Goal: Information Seeking & Learning: Learn about a topic

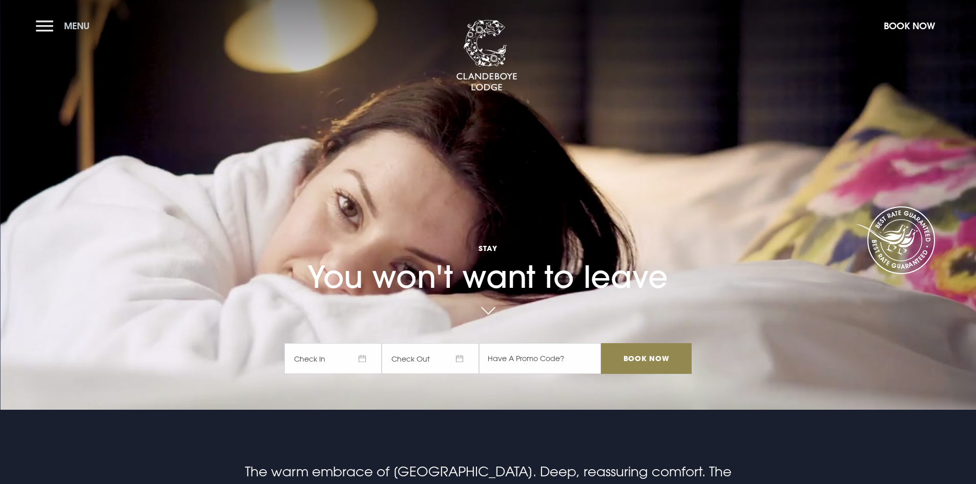
click at [38, 23] on button "Menu" at bounding box center [65, 26] width 59 height 22
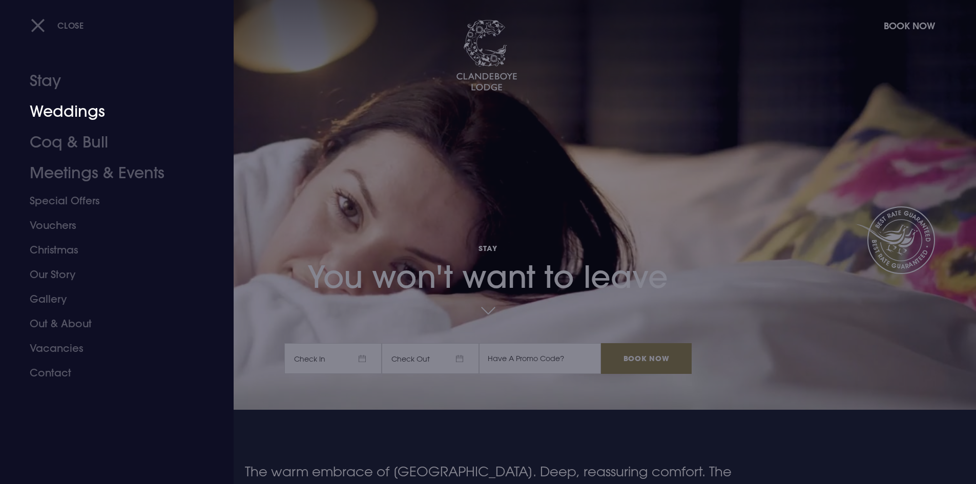
click at [76, 111] on link "Weddings" at bounding box center [111, 111] width 162 height 31
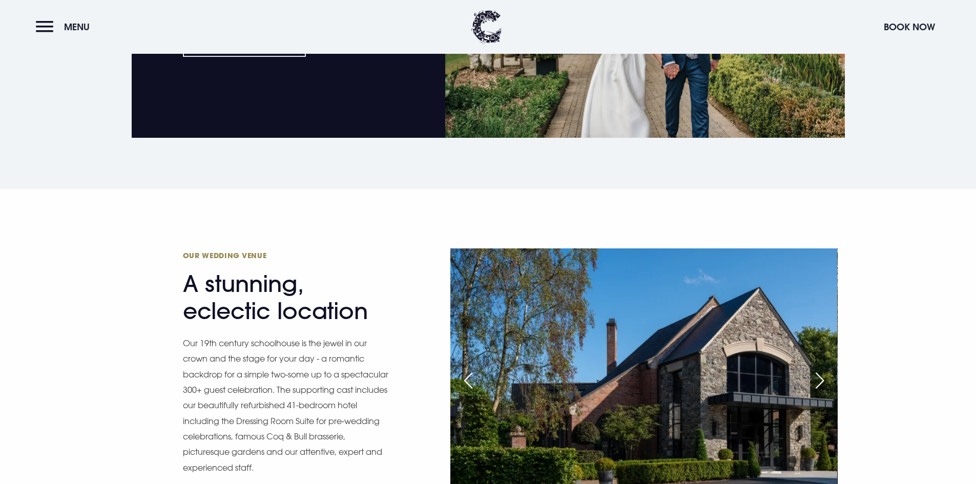
scroll to position [1025, 0]
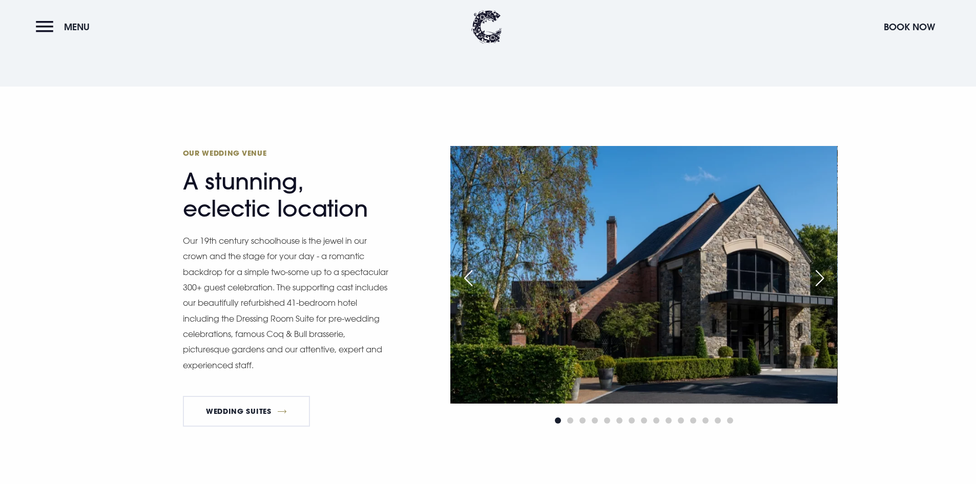
click at [821, 278] on div "Next slide" at bounding box center [820, 278] width 26 height 23
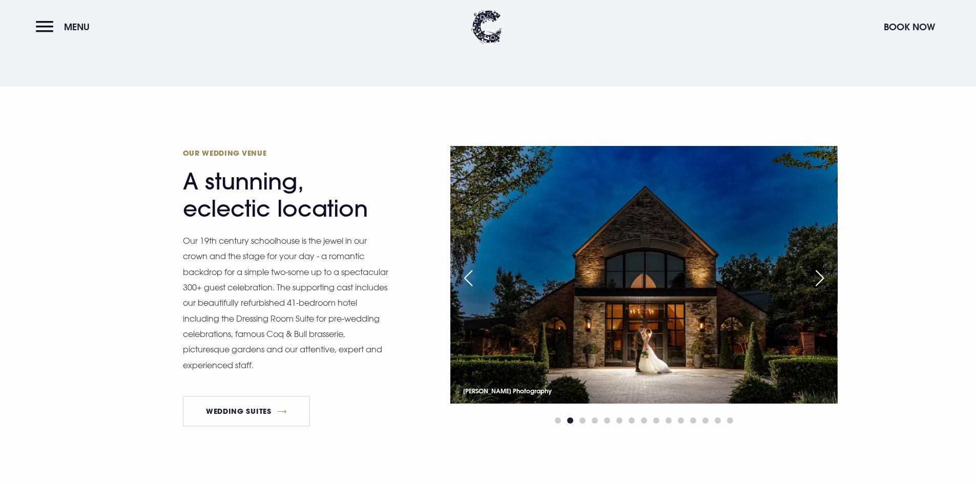
click at [821, 278] on div "Next slide" at bounding box center [820, 278] width 26 height 23
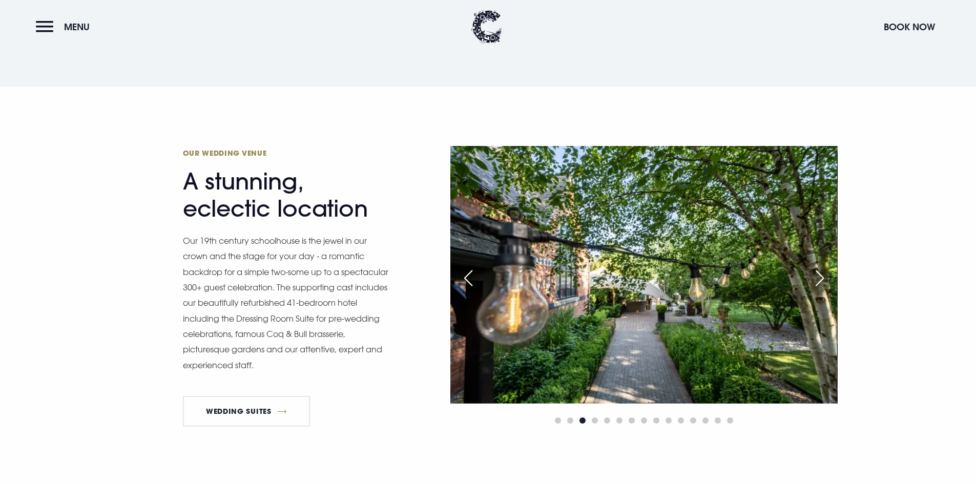
click at [821, 278] on div "Next slide" at bounding box center [820, 278] width 26 height 23
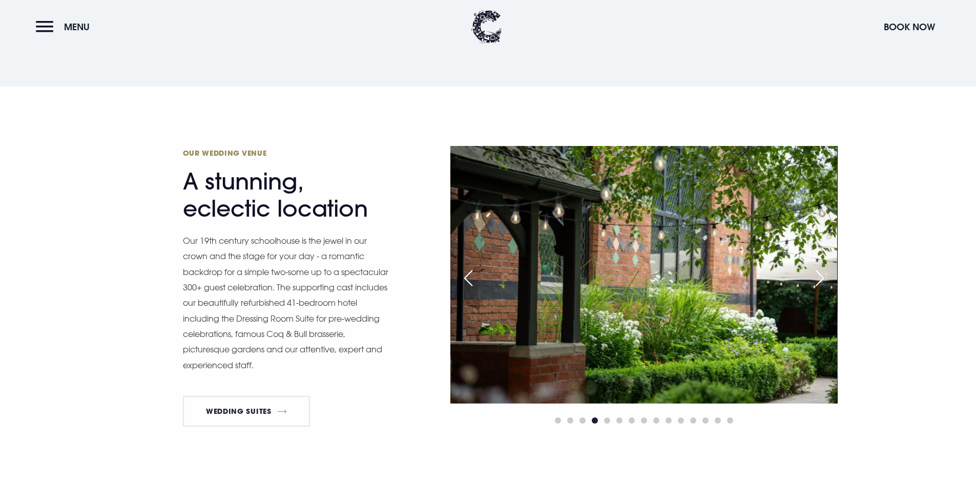
click at [821, 278] on div "Next slide" at bounding box center [820, 278] width 26 height 23
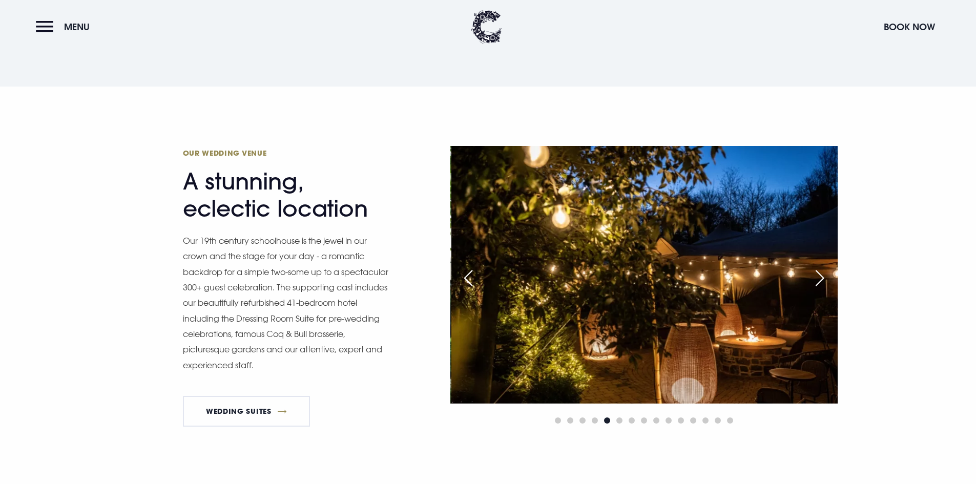
click at [822, 276] on div "Next slide" at bounding box center [820, 278] width 26 height 23
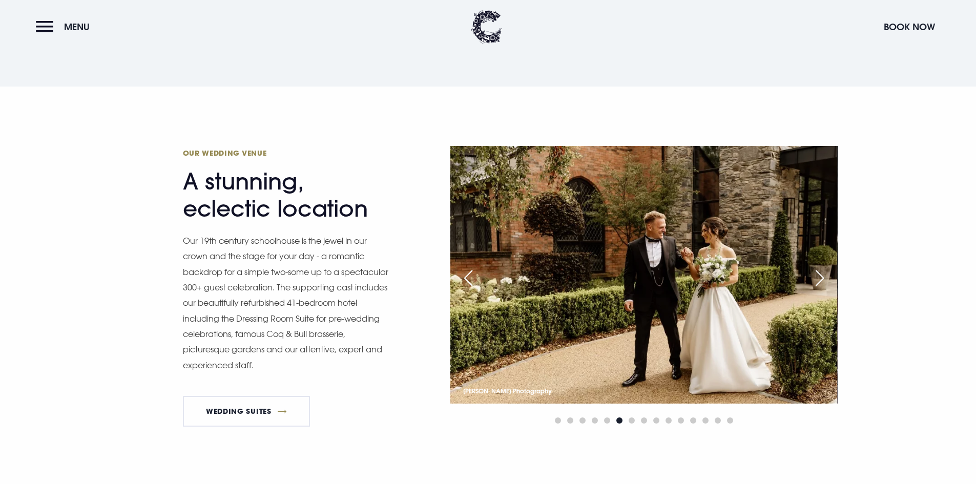
click at [822, 276] on div "Next slide" at bounding box center [820, 278] width 26 height 23
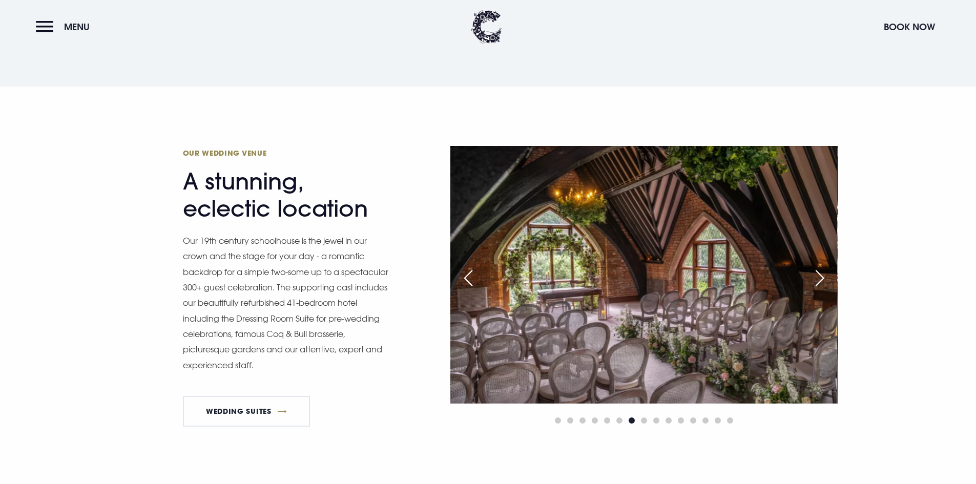
click at [822, 277] on div "Next slide" at bounding box center [820, 278] width 26 height 23
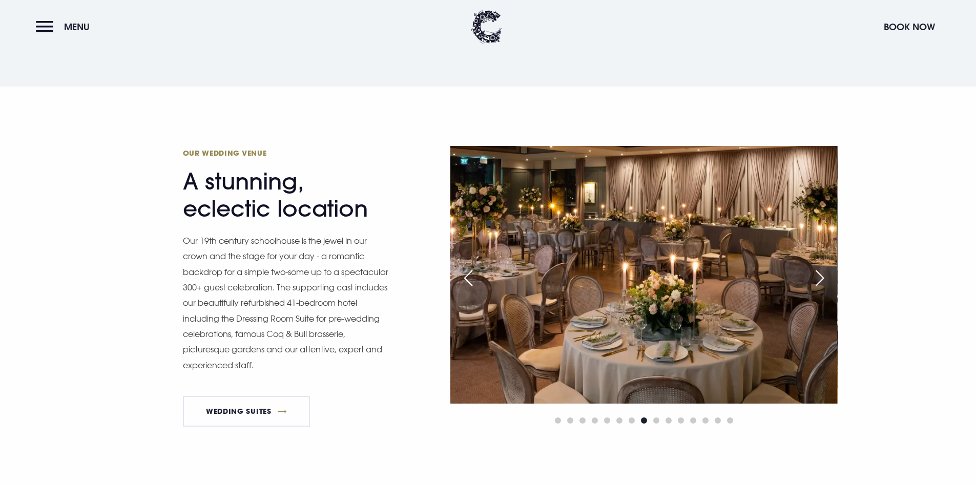
click at [822, 277] on div "Next slide" at bounding box center [820, 278] width 26 height 23
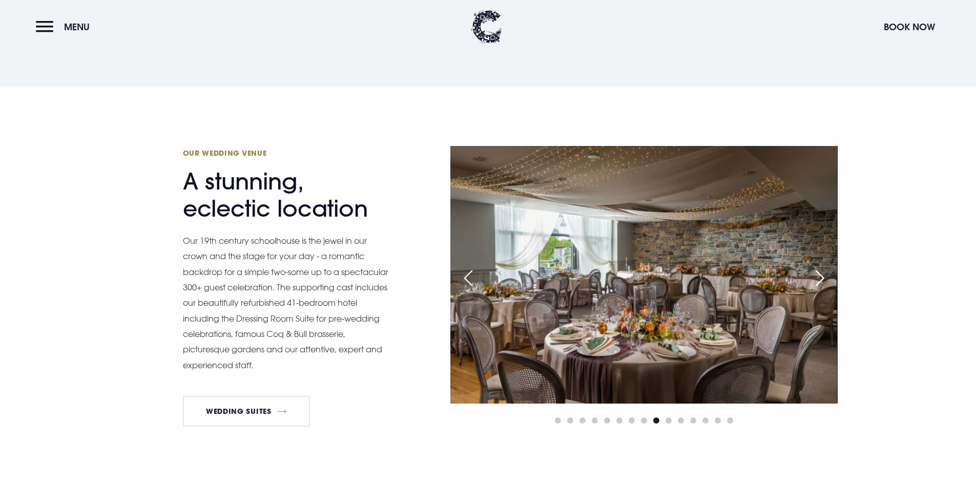
click at [822, 277] on div "Next slide" at bounding box center [820, 278] width 26 height 23
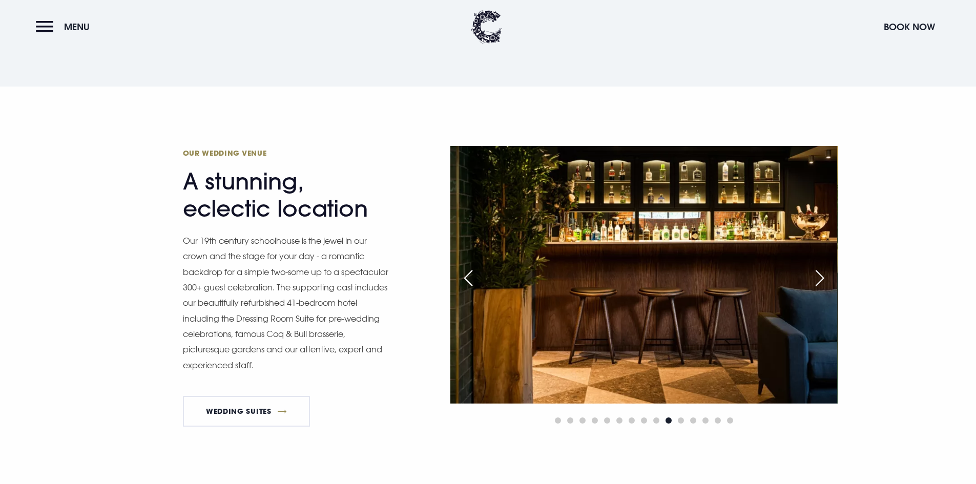
click at [822, 277] on div "Next slide" at bounding box center [820, 278] width 26 height 23
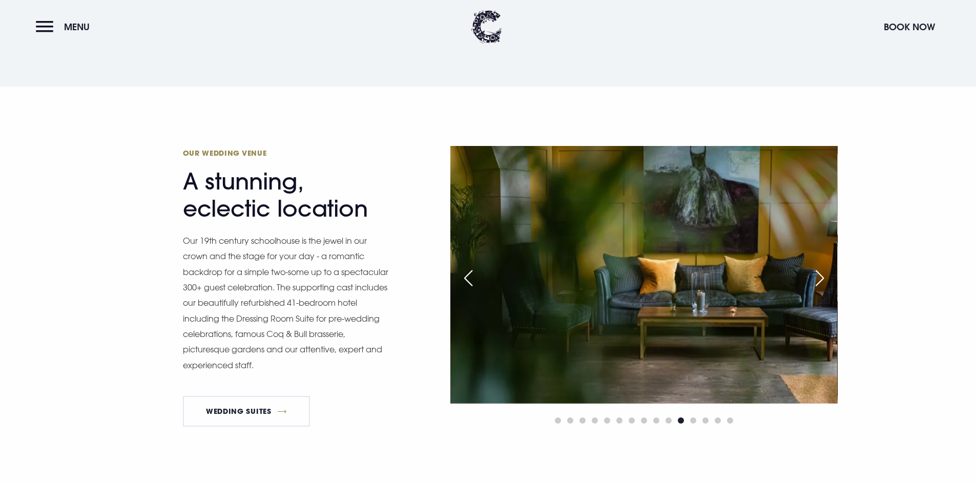
click at [822, 277] on div "Next slide" at bounding box center [820, 278] width 26 height 23
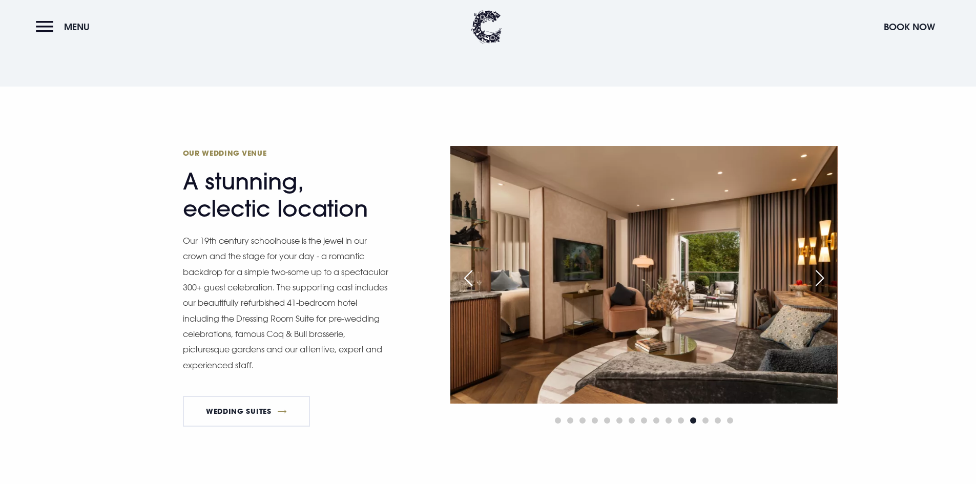
click at [822, 277] on div "Next slide" at bounding box center [820, 278] width 26 height 23
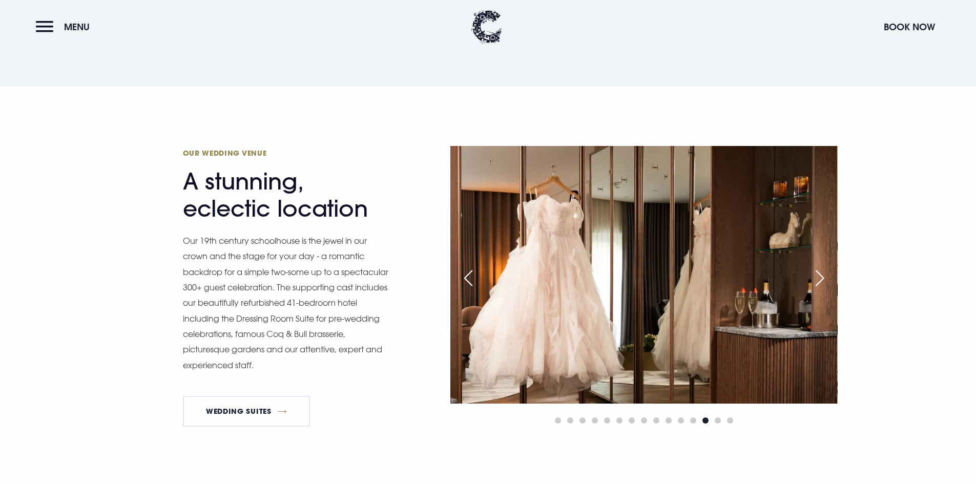
click at [822, 277] on div "Next slide" at bounding box center [820, 278] width 26 height 23
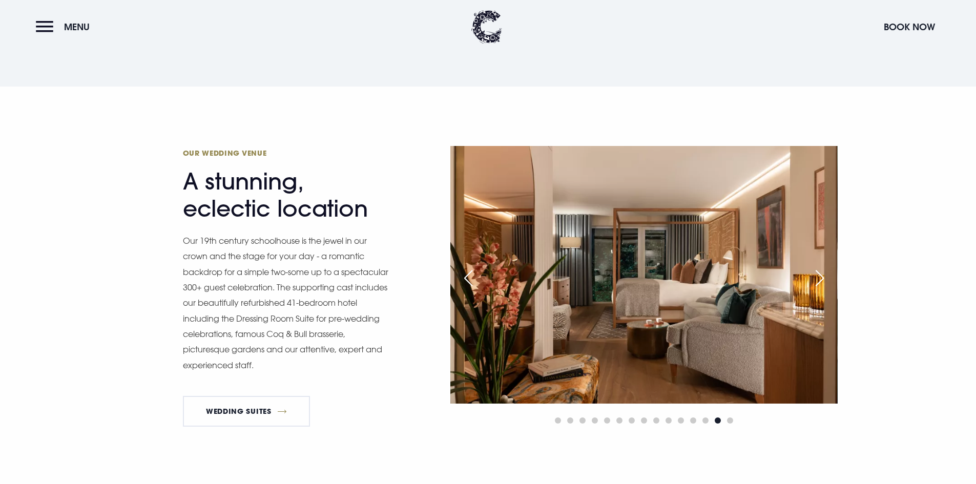
click at [825, 274] on div "Next slide" at bounding box center [820, 278] width 26 height 23
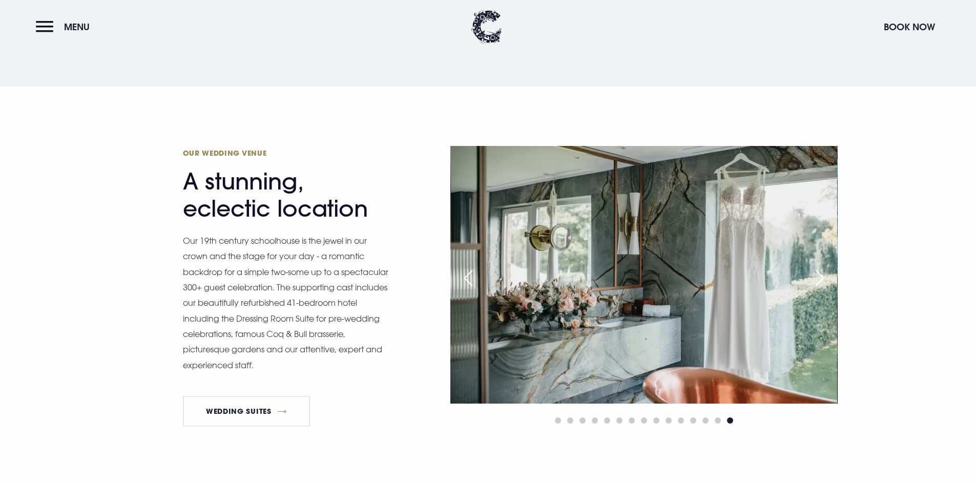
scroll to position [974, 0]
